Goal: Information Seeking & Learning: Learn about a topic

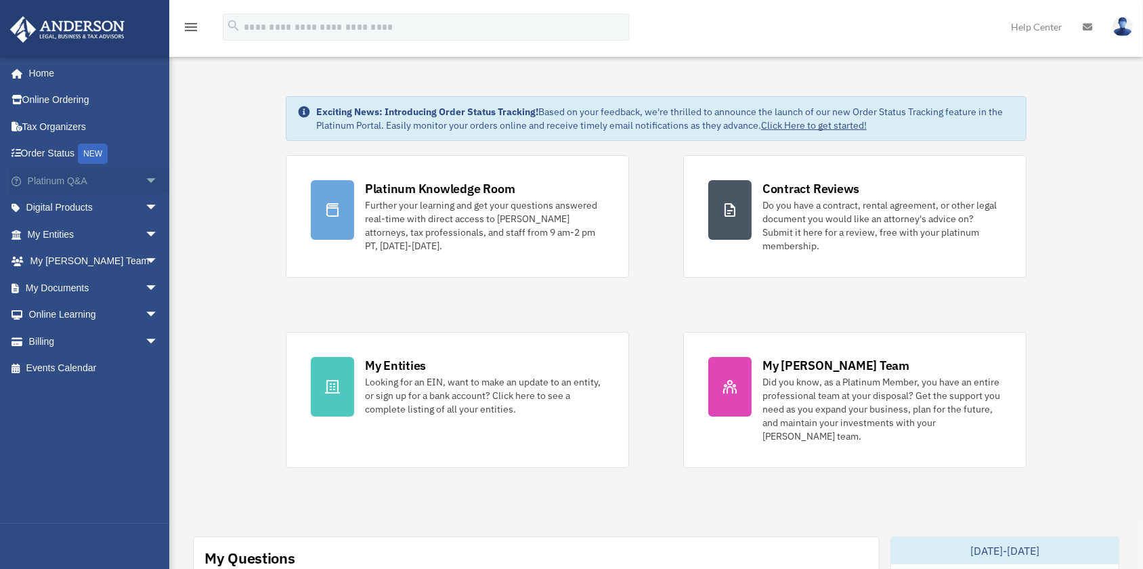
click at [89, 178] on link "Platinum Q&A arrow_drop_down" at bounding box center [93, 180] width 169 height 27
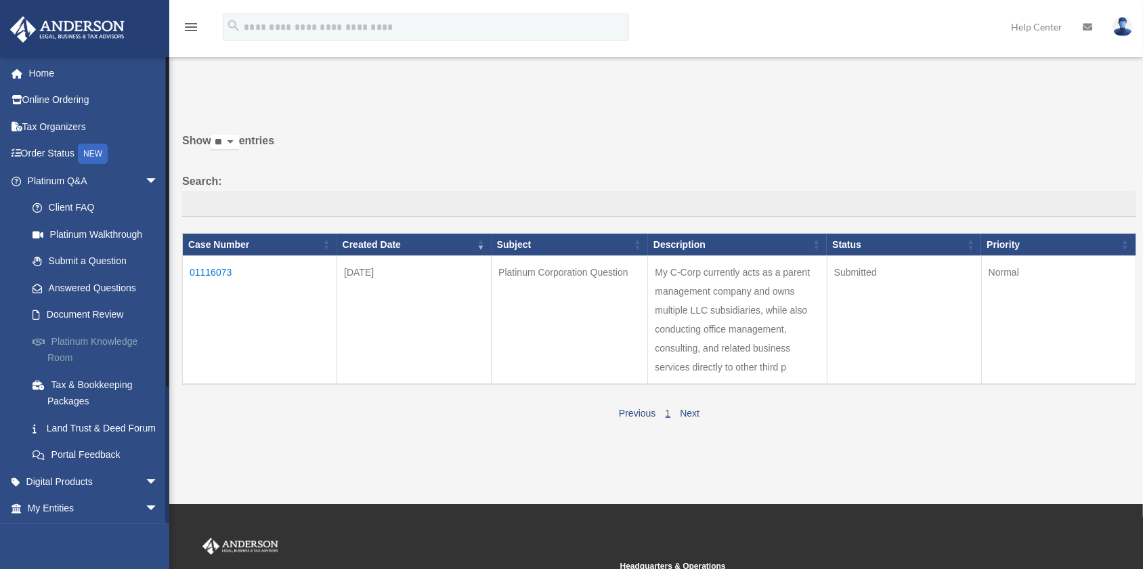
click at [108, 371] on link "Platinum Knowledge Room" at bounding box center [99, 349] width 160 height 43
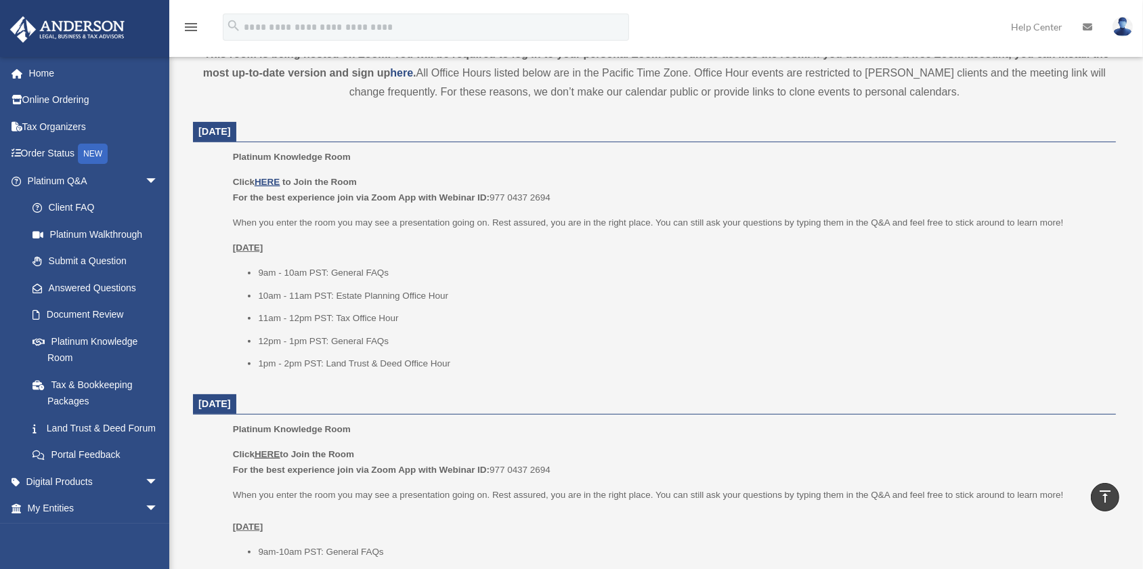
scroll to position [492, 0]
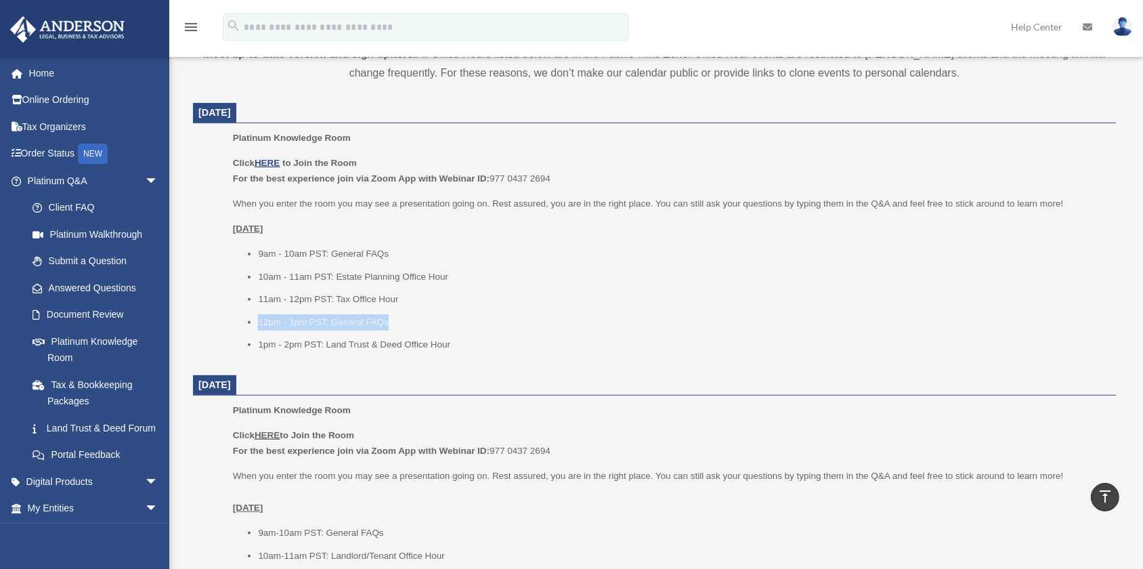
drag, startPoint x: 417, startPoint y: 352, endPoint x: 239, endPoint y: 349, distance: 177.5
click at [239, 349] on ul "9am - 10am PST: General FAQs 10am - 11am PST: Estate Planning Office Hour 11am …" at bounding box center [670, 299] width 874 height 107
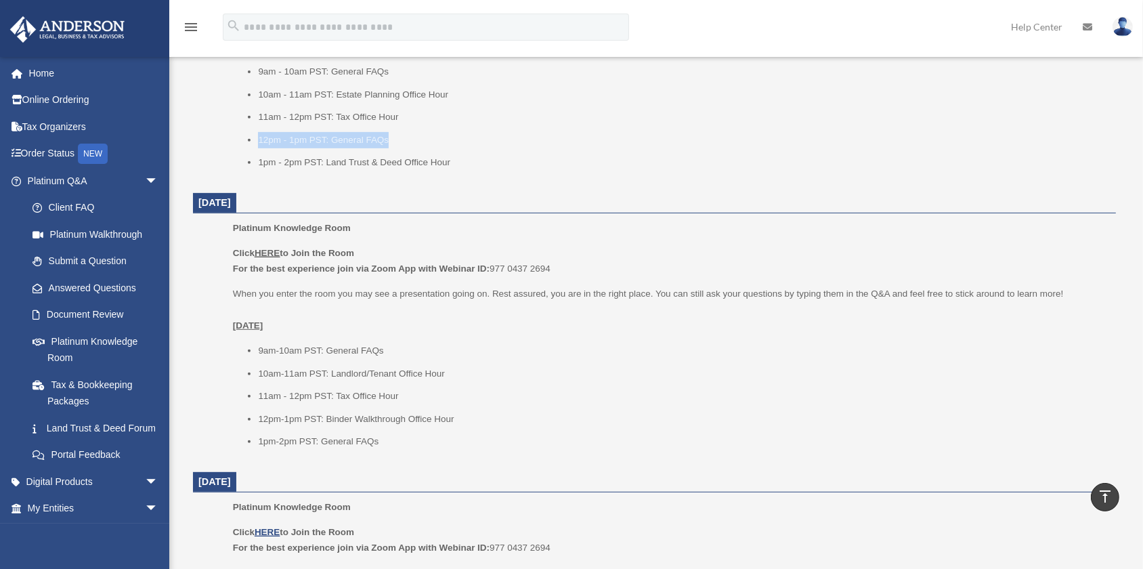
scroll to position [677, 0]
